Goal: Task Accomplishment & Management: Manage account settings

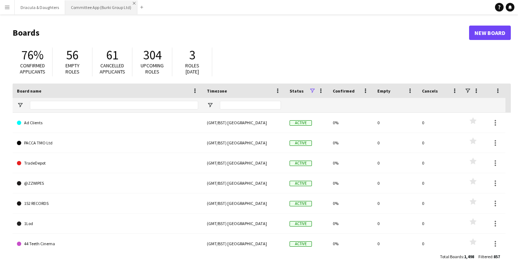
click at [133, 3] on app-icon "Close" at bounding box center [134, 3] width 3 height 3
click at [60, 4] on app-icon "Close" at bounding box center [61, 3] width 3 height 3
click at [7, 8] on app-icon "Menu" at bounding box center [7, 7] width 6 height 6
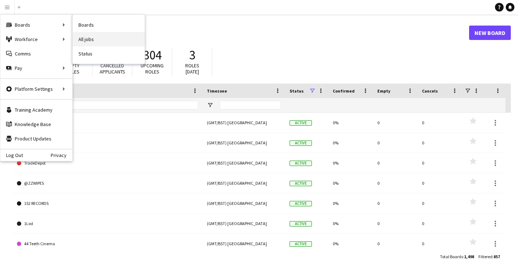
click at [100, 39] on link "All jobs" at bounding box center [109, 39] width 72 height 14
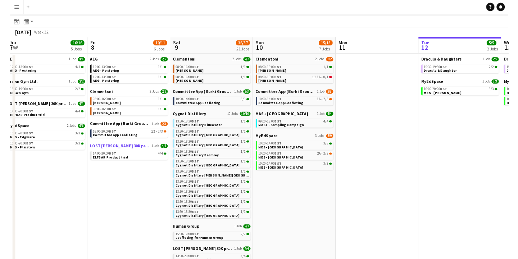
scroll to position [19, 0]
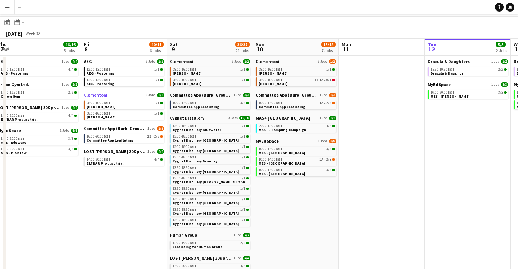
click at [102, 94] on span "Clementoni" at bounding box center [96, 94] width 24 height 5
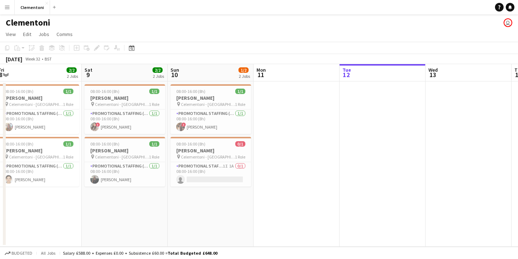
scroll to position [0, 262]
click at [123, 103] on span "Celementoni - [GEOGRAPHIC_DATA]" at bounding box center [122, 103] width 54 height 5
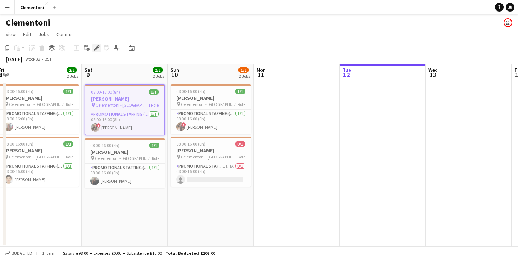
click at [97, 49] on icon at bounding box center [97, 48] width 4 height 4
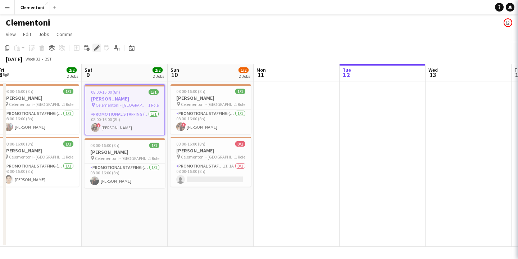
type input "**********"
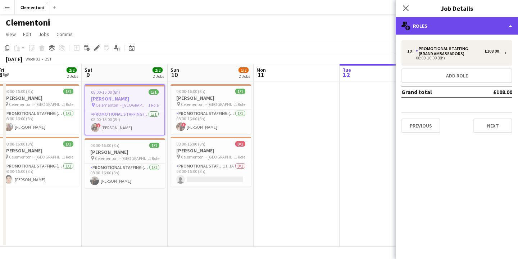
click at [454, 31] on div "multiple-users-add Roles" at bounding box center [457, 25] width 122 height 17
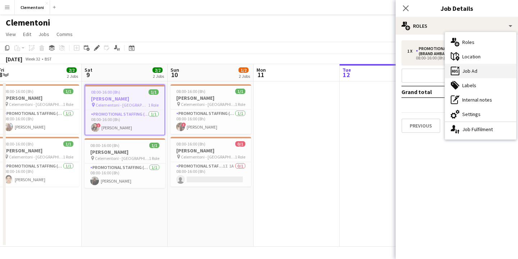
click at [464, 69] on div "ads-window Job Ad" at bounding box center [480, 71] width 71 height 14
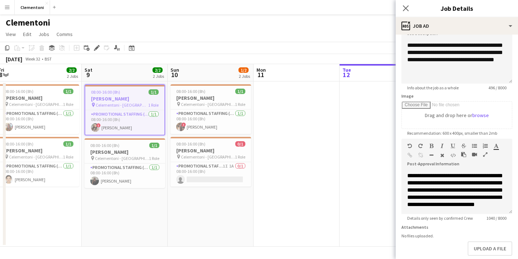
scroll to position [201, 0]
click at [407, 8] on icon at bounding box center [405, 8] width 7 height 7
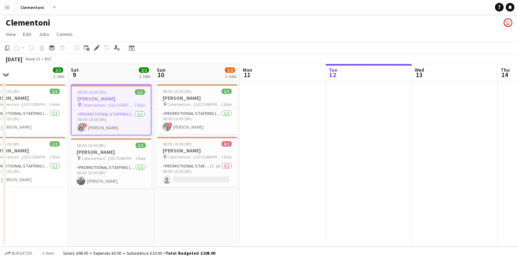
scroll to position [0, 210]
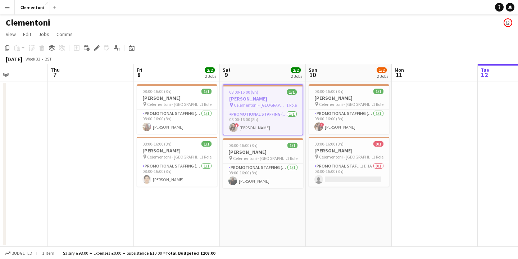
click at [261, 98] on h3 "[PERSON_NAME]" at bounding box center [263, 98] width 79 height 6
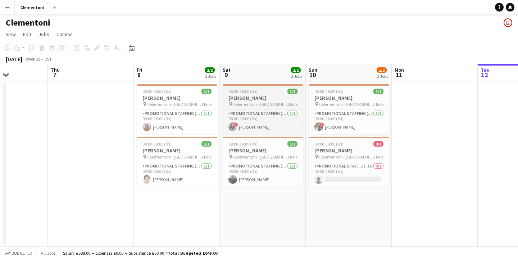
click at [266, 99] on h3 "[PERSON_NAME]" at bounding box center [263, 98] width 81 height 6
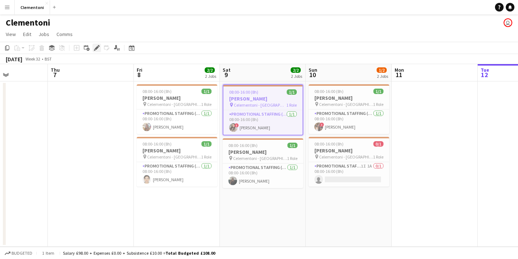
click at [94, 50] on div "Edit" at bounding box center [96, 48] width 9 height 9
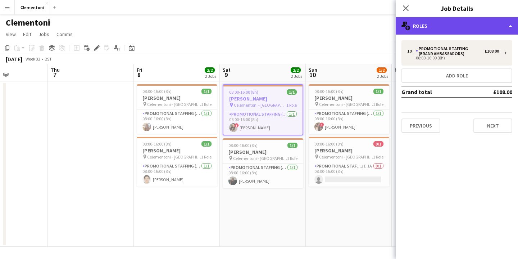
click at [491, 29] on div "multiple-users-add Roles" at bounding box center [457, 25] width 122 height 17
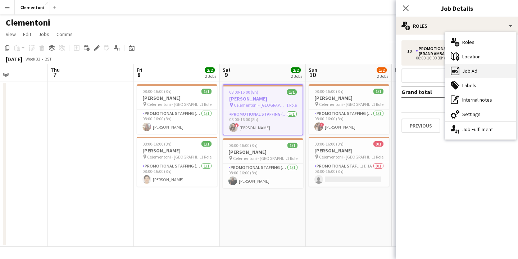
click at [477, 71] on div "ads-window Job Ad" at bounding box center [480, 71] width 71 height 14
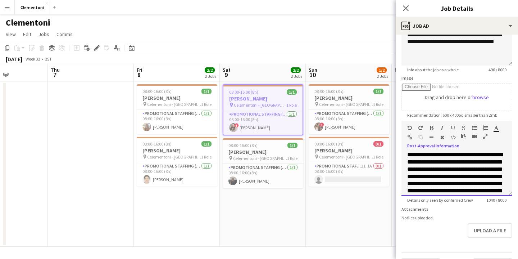
scroll to position [144, 0]
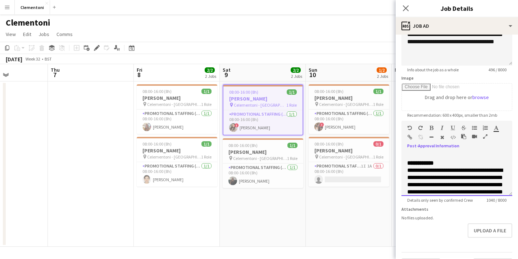
drag, startPoint x: 494, startPoint y: 187, endPoint x: 403, endPoint y: 169, distance: 92.1
click at [403, 169] on div "**********" at bounding box center [457, 174] width 111 height 43
copy span "**********"
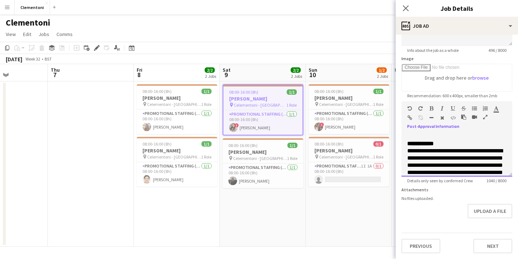
scroll to position [97, 0]
click at [466, 149] on span "**********" at bounding box center [455, 183] width 96 height 70
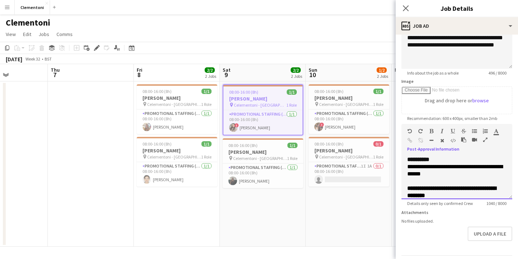
scroll to position [0, 0]
click at [408, 5] on app-icon "Close pop-in" at bounding box center [406, 8] width 10 height 10
